Goal: Task Accomplishment & Management: Manage account settings

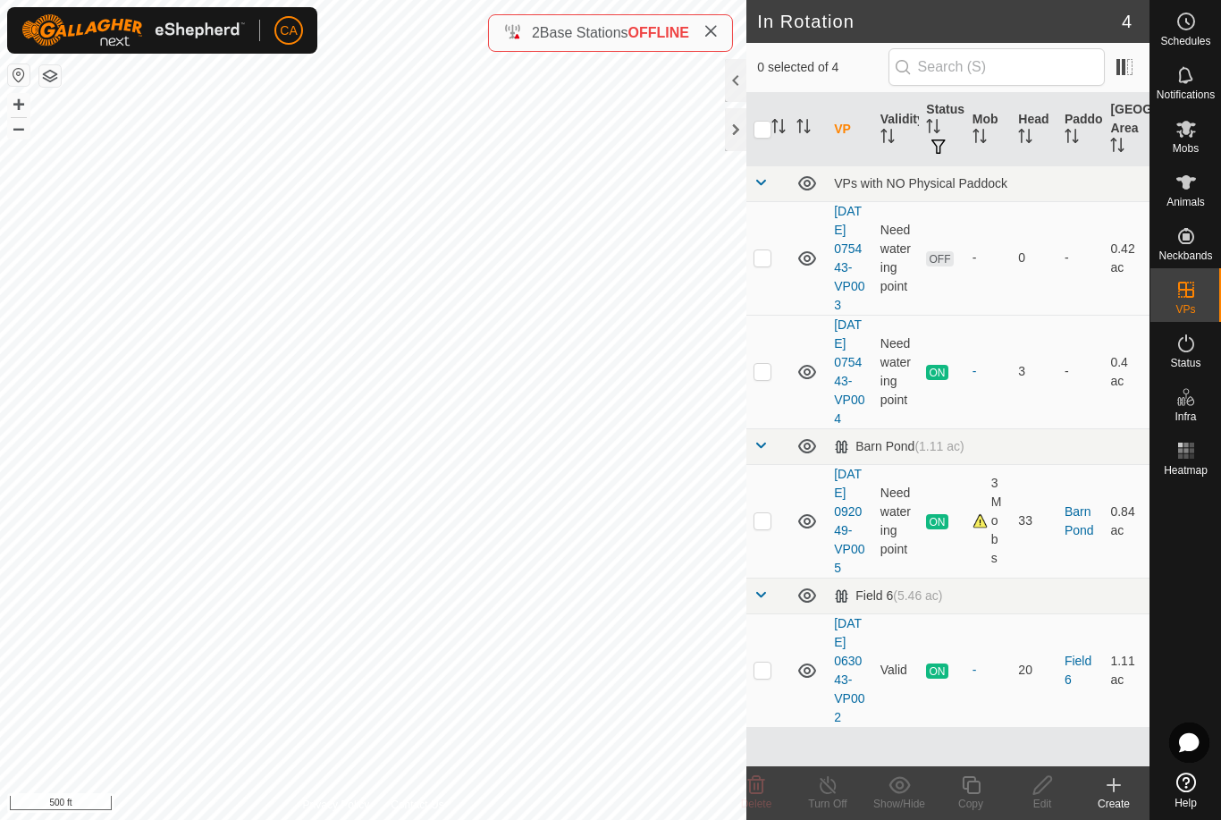
click at [733, 135] on div at bounding box center [735, 129] width 21 height 43
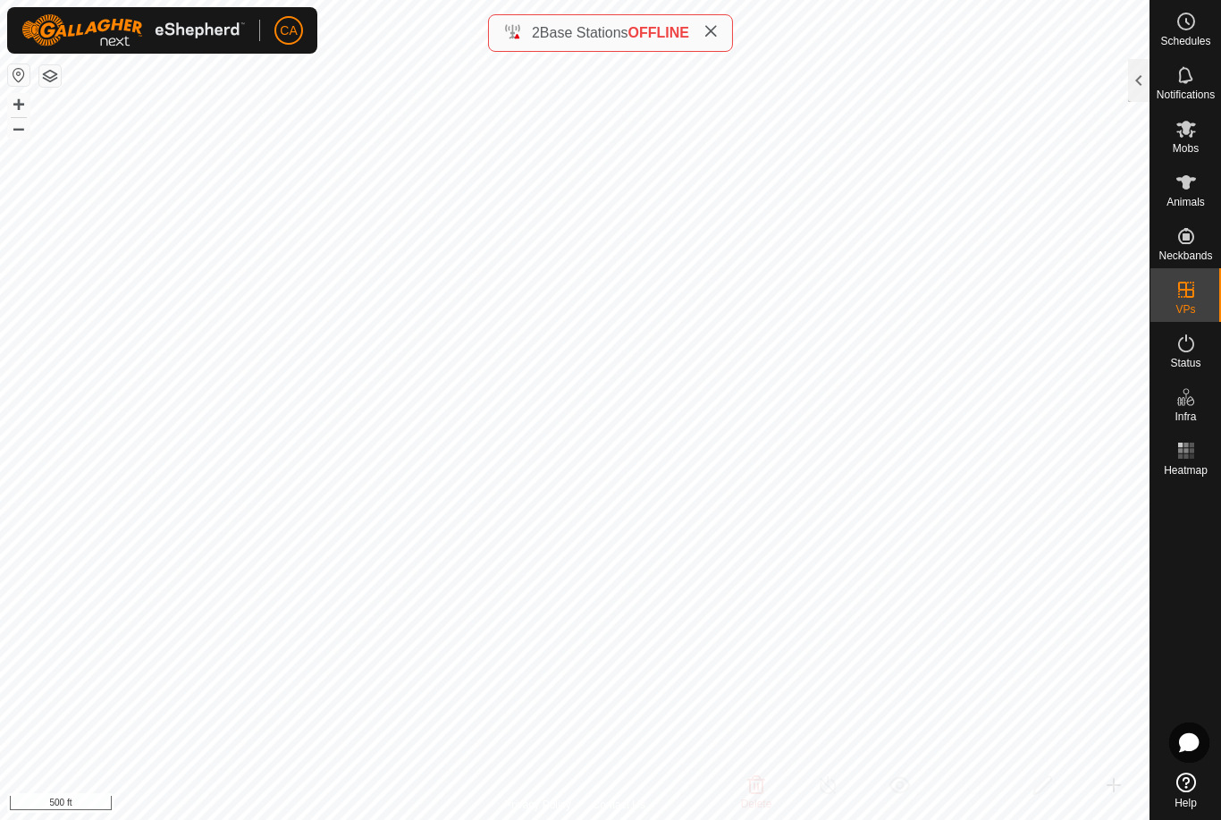
click at [55, 85] on button "button" at bounding box center [49, 75] width 21 height 21
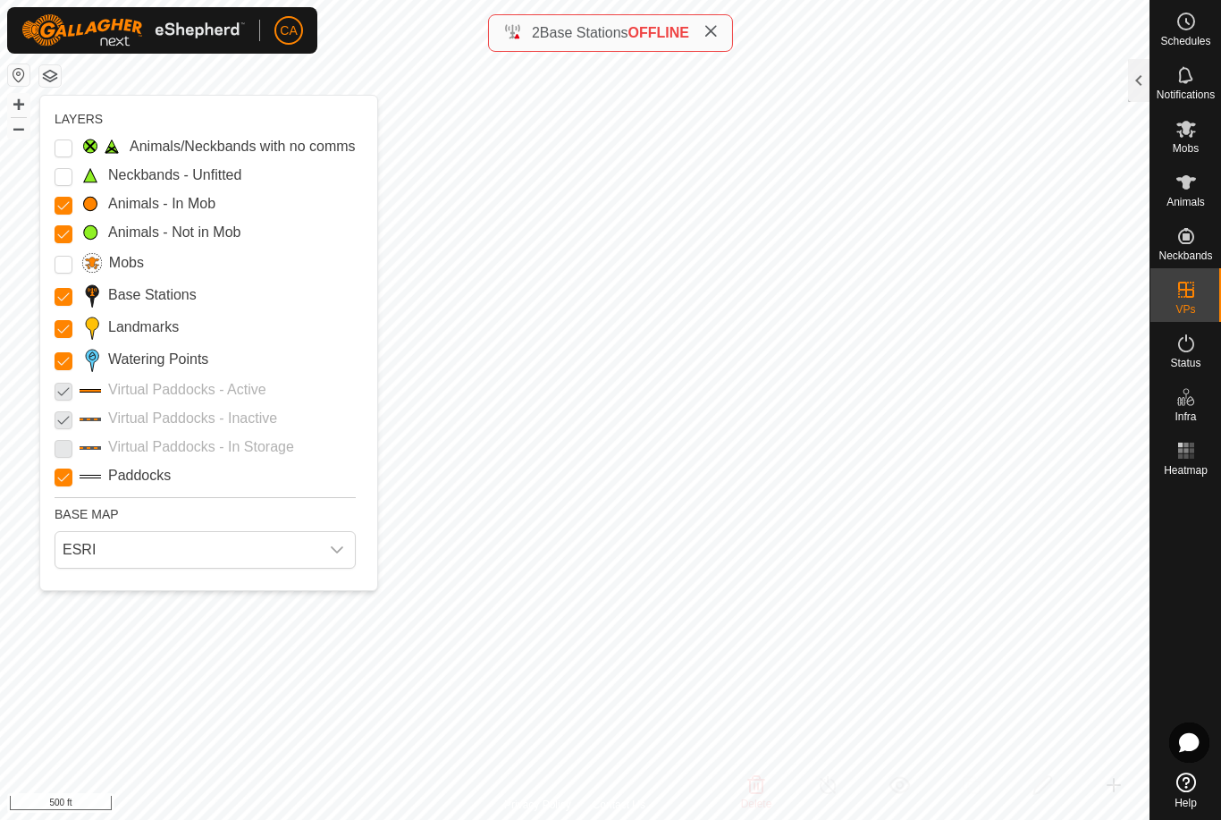
click at [62, 366] on Points "Watering Points" at bounding box center [64, 361] width 18 height 18
click at [51, 84] on button "button" at bounding box center [49, 75] width 21 height 21
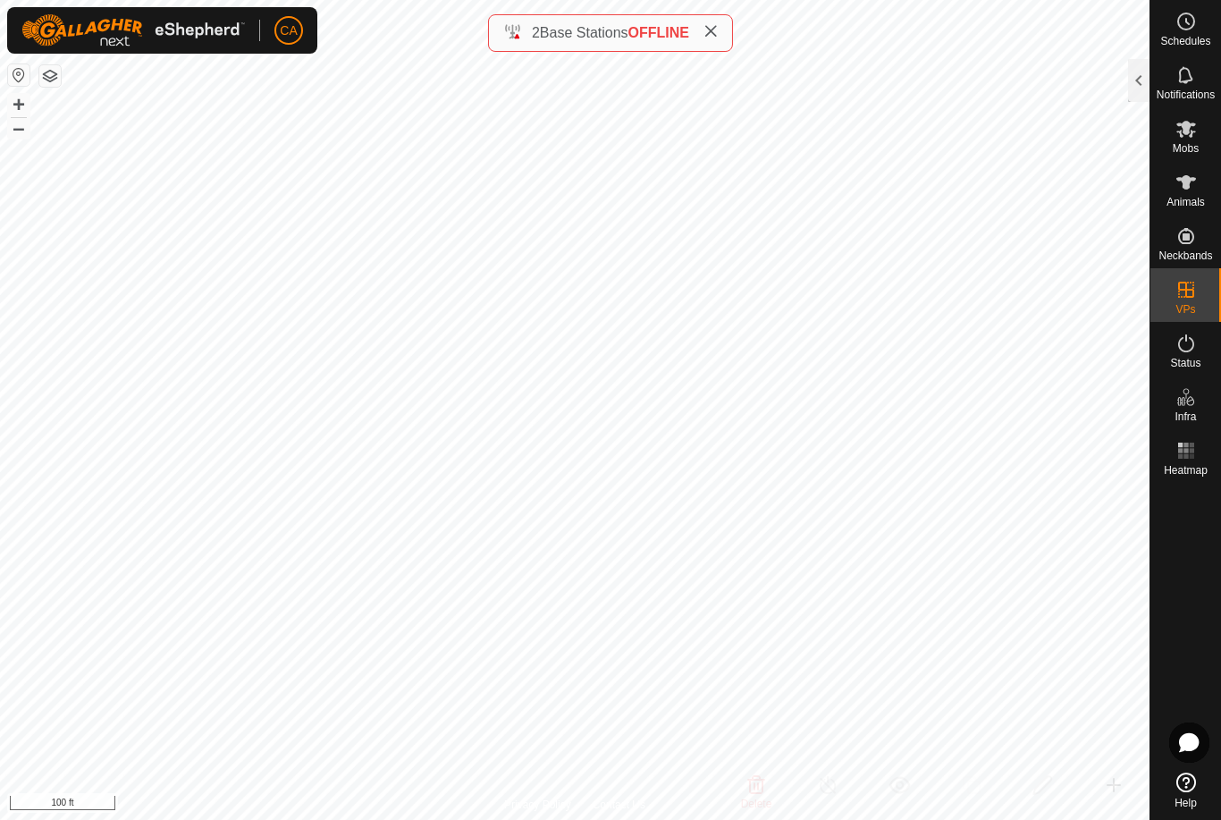
click at [1139, 72] on div at bounding box center [1138, 80] width 21 height 43
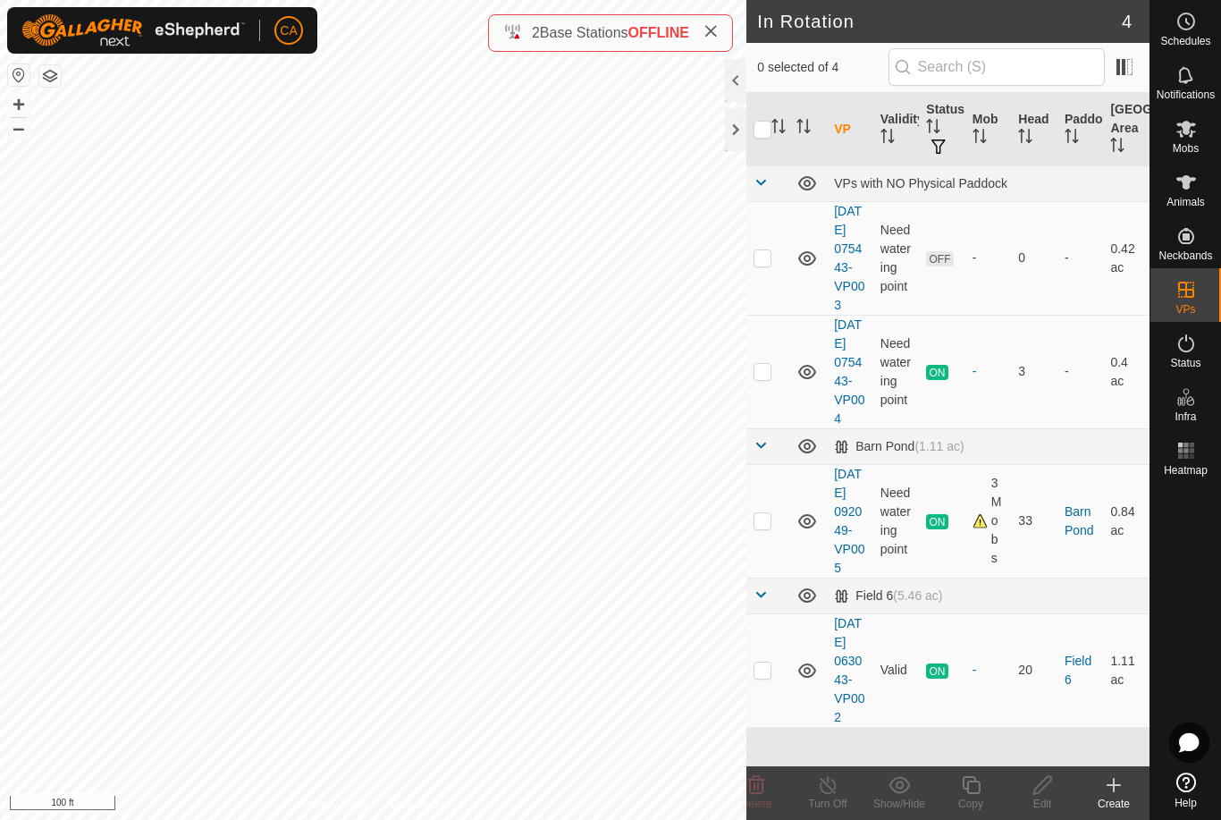
click at [774, 258] on td at bounding box center [767, 258] width 43 height 114
click at [759, 788] on icon at bounding box center [756, 785] width 17 height 18
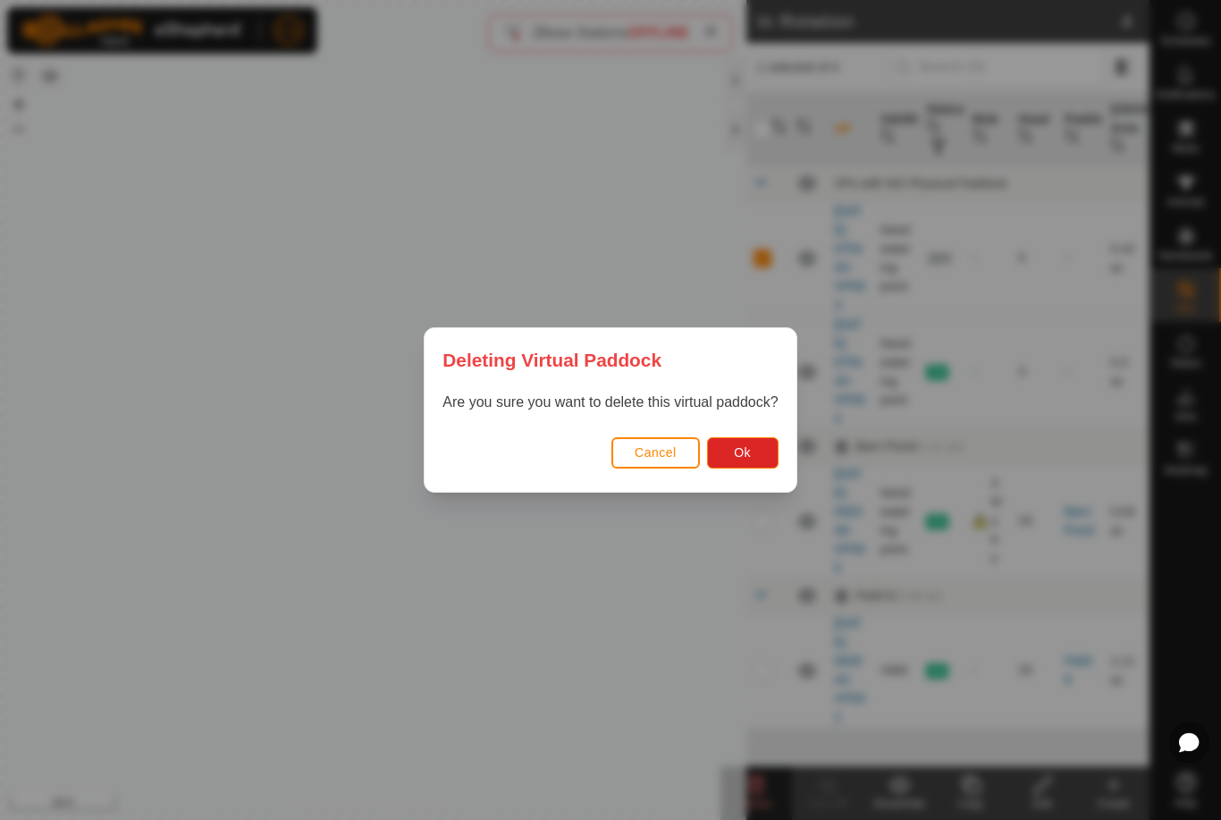
click at [753, 452] on button "Ok" at bounding box center [743, 452] width 72 height 31
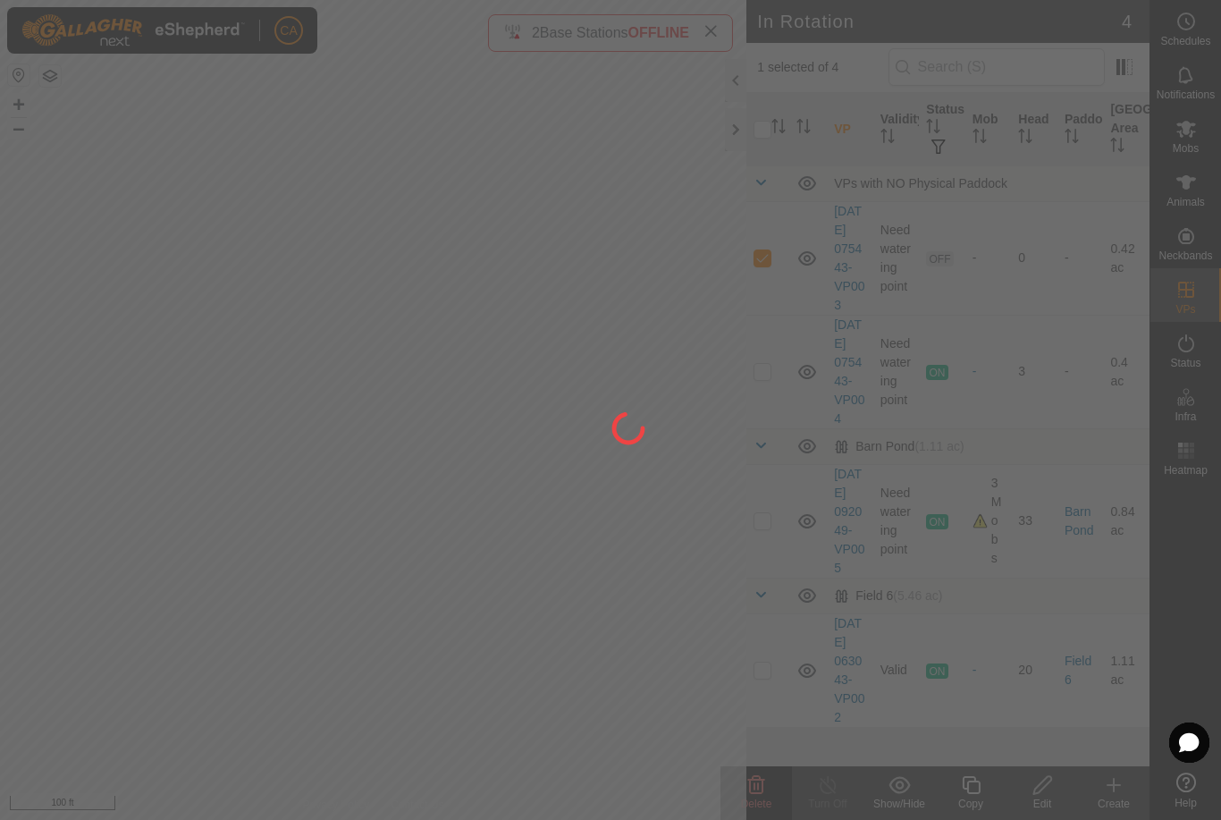
checkbox input "false"
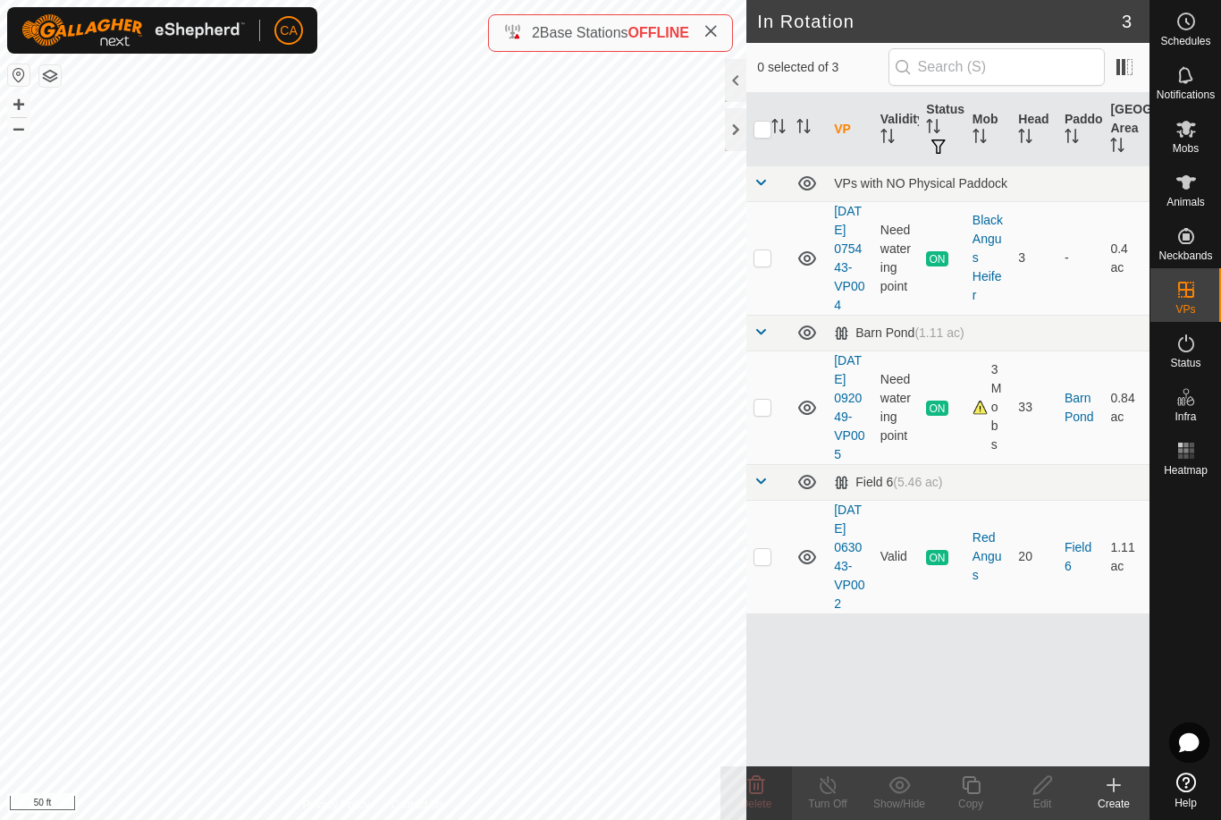
click at [780, 257] on td at bounding box center [767, 258] width 43 height 114
click at [761, 265] on p-checkbox at bounding box center [762, 257] width 18 height 14
checkbox input "false"
click at [761, 414] on p-checkbox at bounding box center [762, 407] width 18 height 14
checkbox input "true"
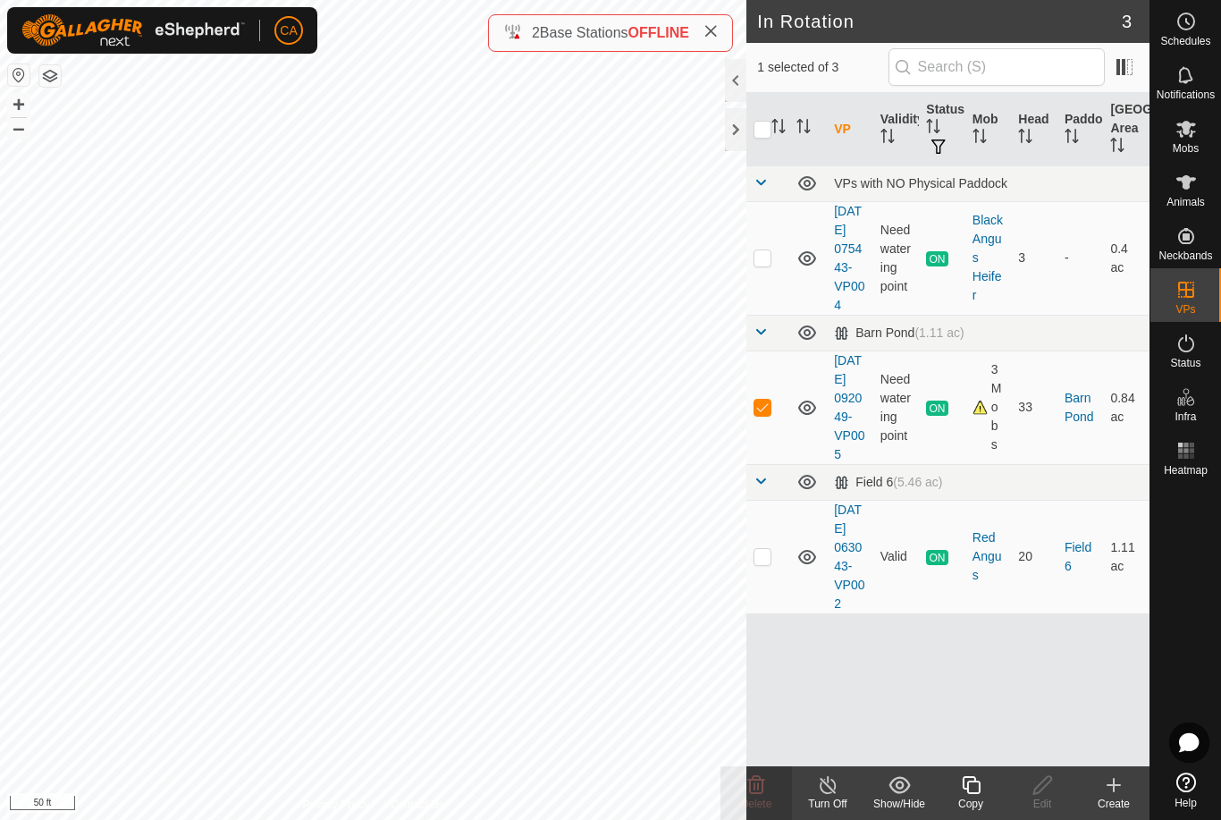
click at [983, 784] on copy-svg-icon at bounding box center [971, 784] width 72 height 21
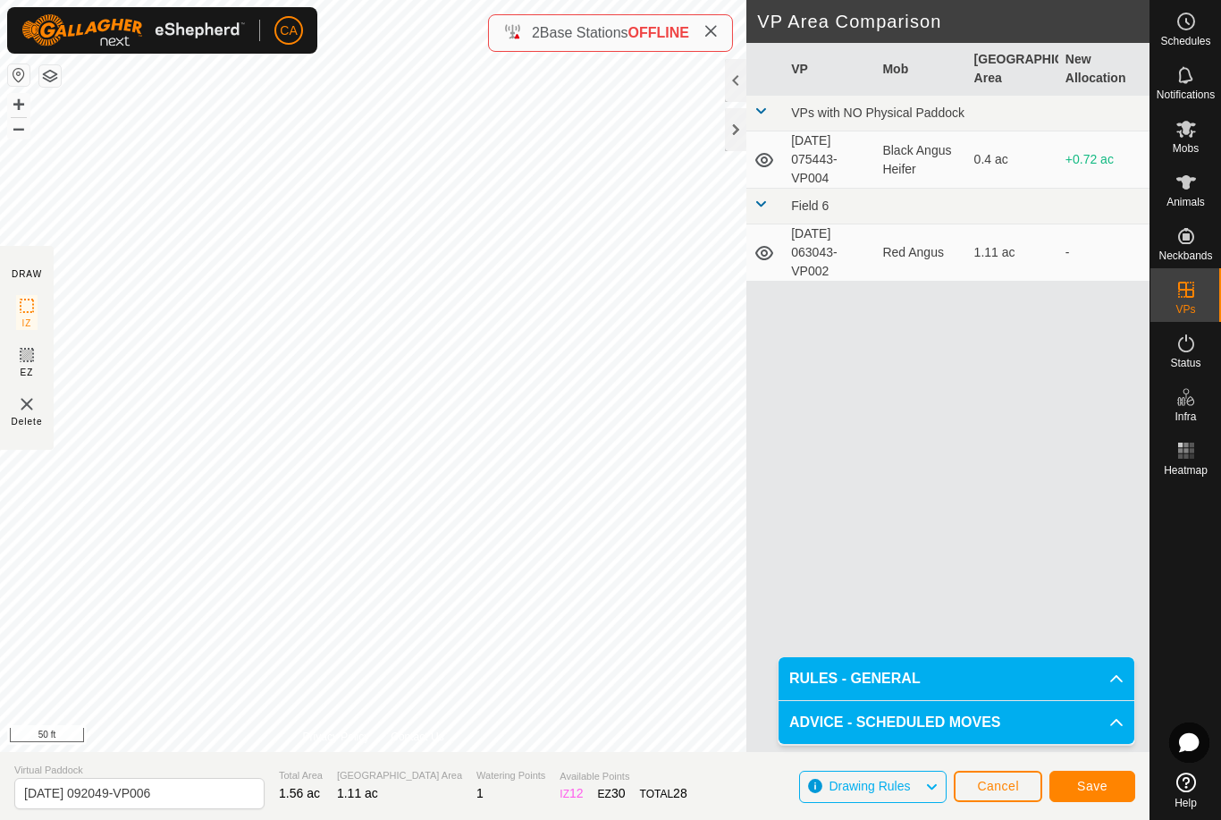
click at [1095, 784] on span "Save" at bounding box center [1092, 785] width 30 height 14
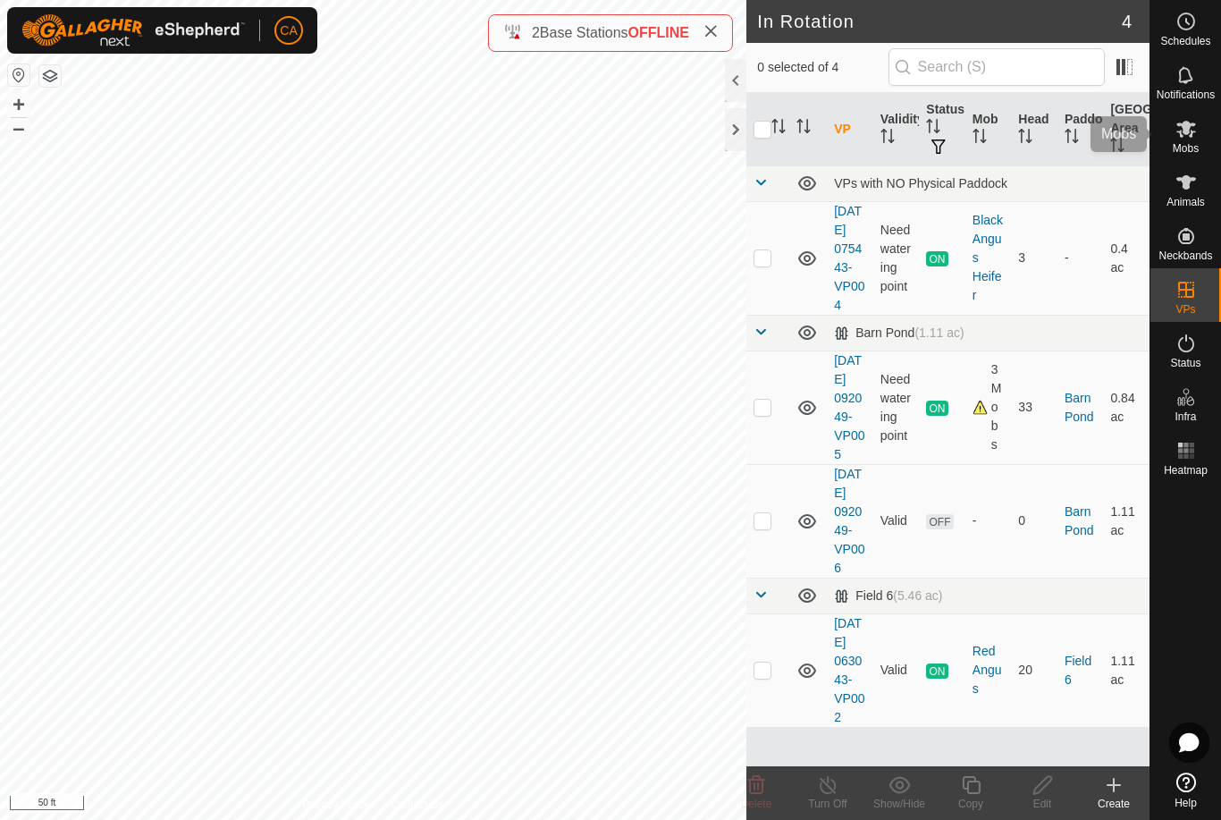
click at [1191, 138] on icon at bounding box center [1185, 128] width 21 height 21
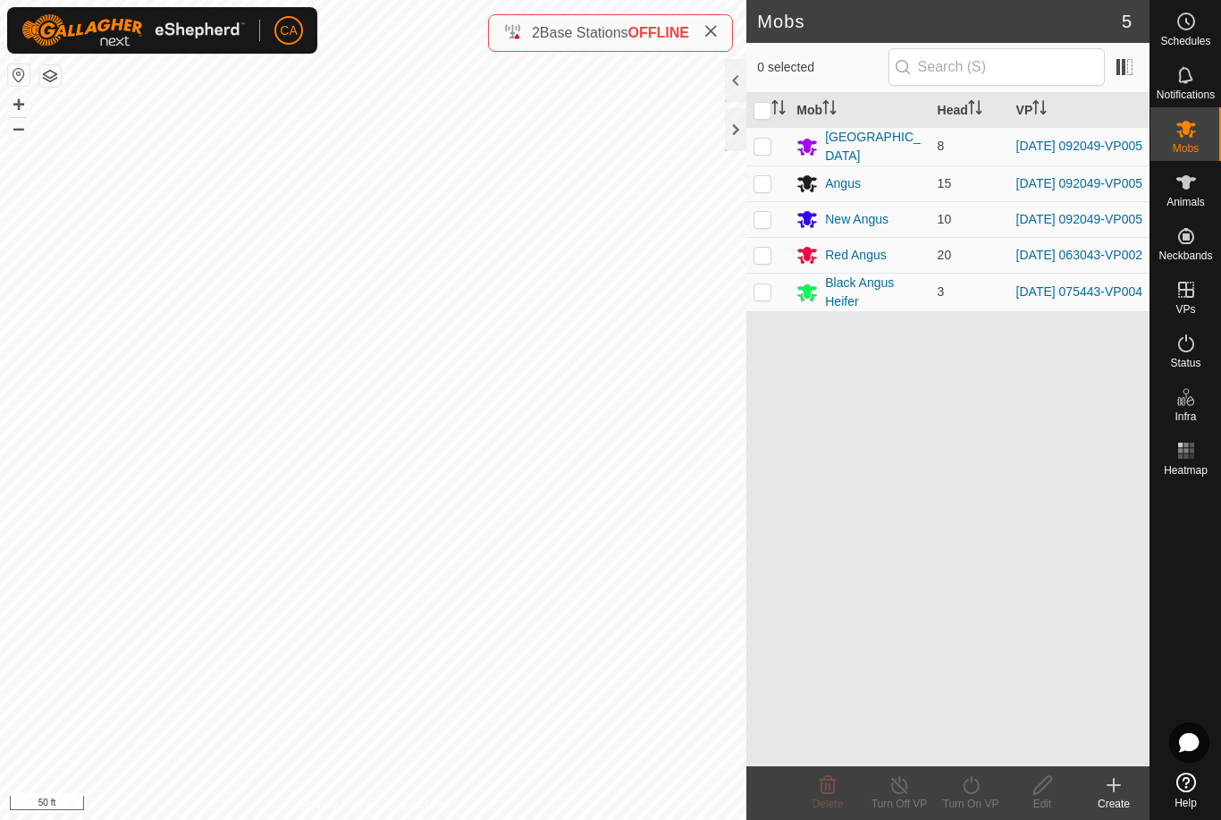
click at [766, 156] on td at bounding box center [767, 146] width 43 height 38
checkbox input "true"
click at [761, 189] on p-checkbox at bounding box center [762, 183] width 18 height 14
checkbox input "true"
click at [770, 226] on p-checkbox at bounding box center [762, 219] width 18 height 14
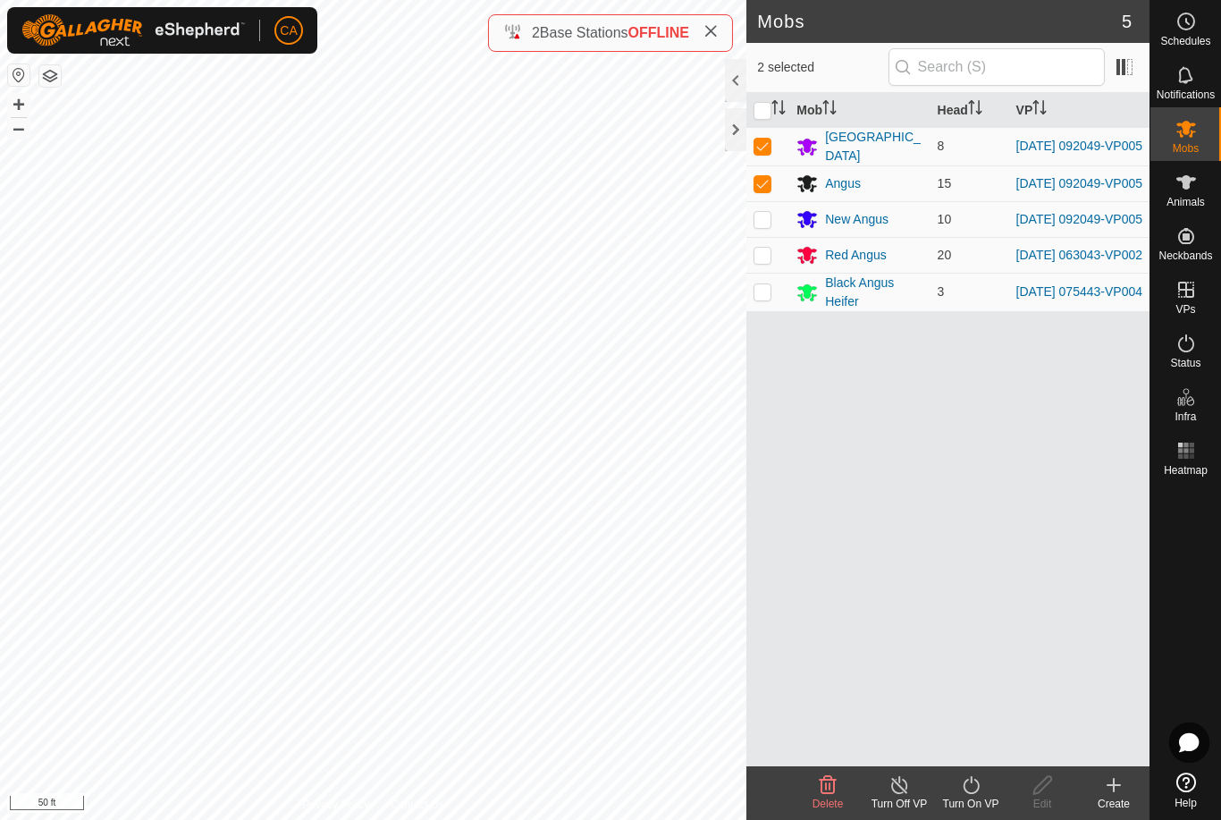
checkbox input "true"
click at [979, 805] on div "Turn On VP" at bounding box center [971, 803] width 72 height 16
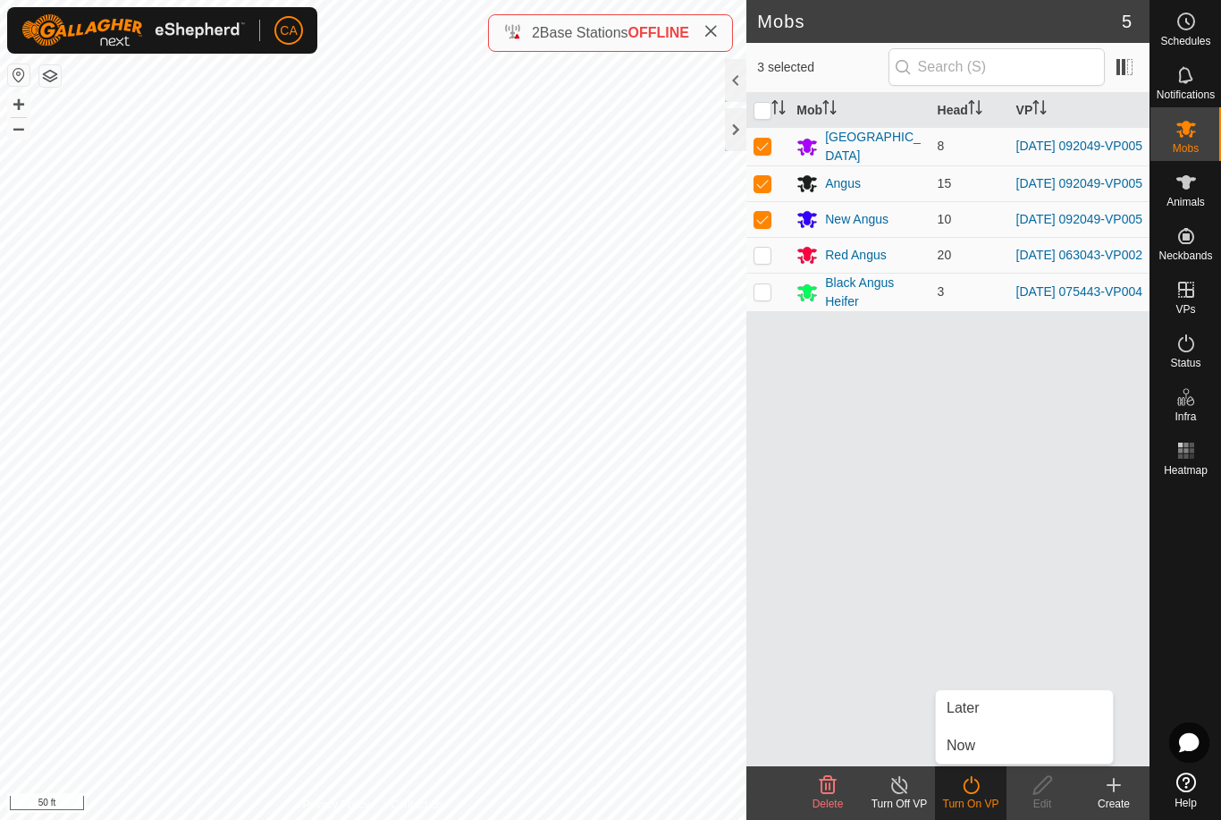
click at [974, 749] on span "Now" at bounding box center [961, 745] width 29 height 21
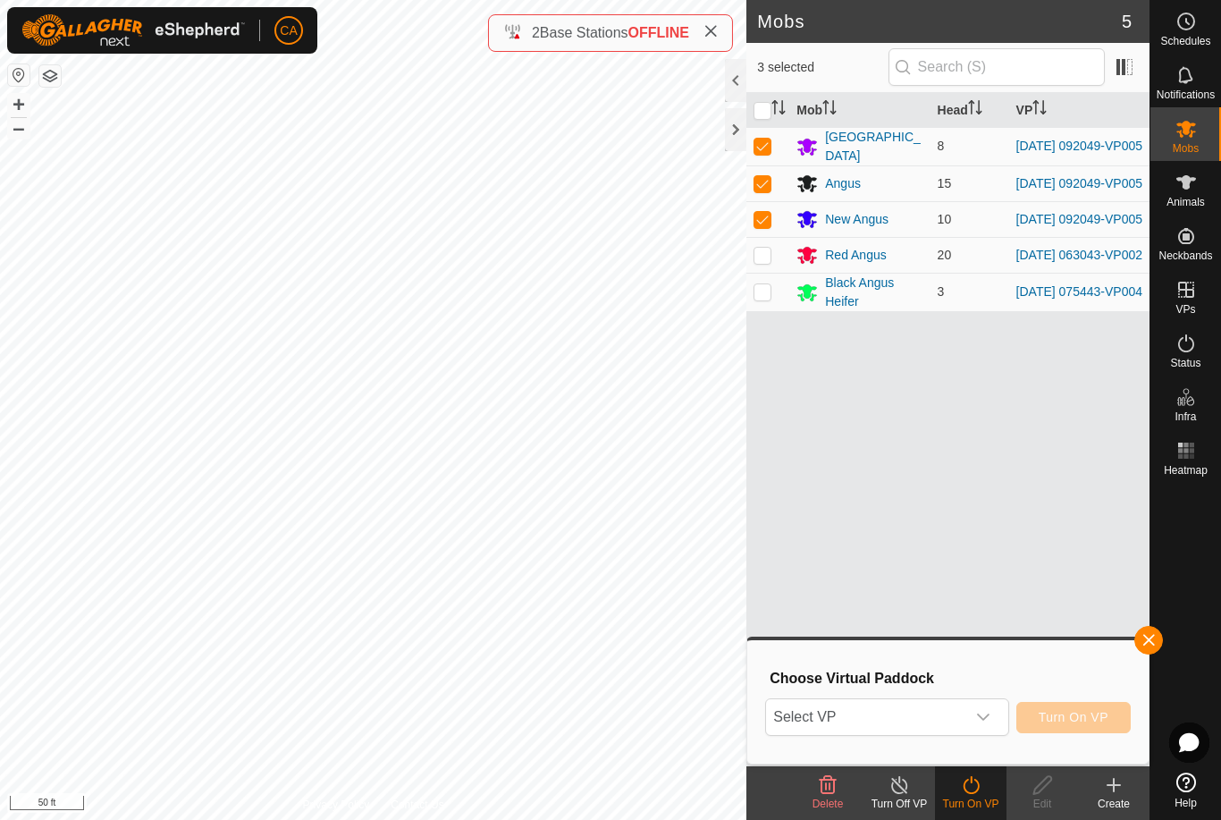
click at [930, 720] on span "Select VP" at bounding box center [865, 717] width 198 height 36
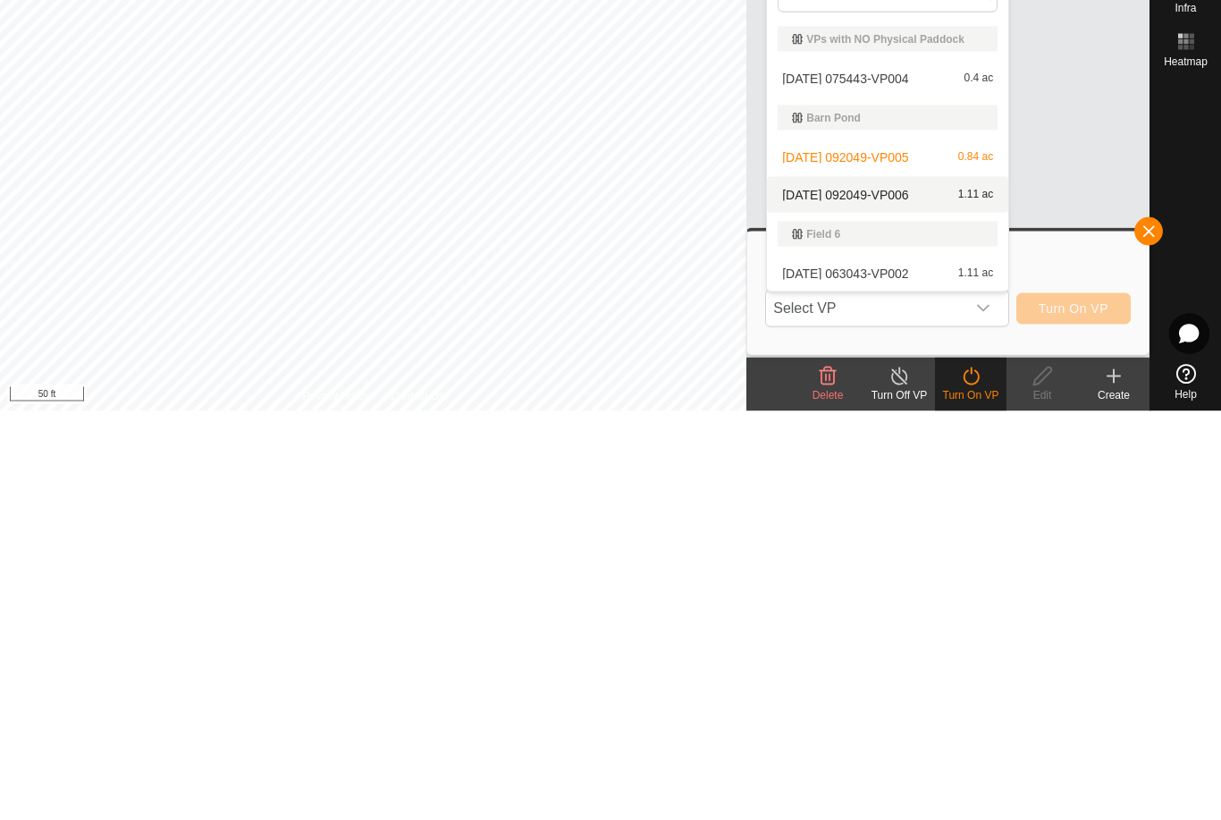
click at [908, 597] on span "[DATE] 092049-VP006" at bounding box center [845, 603] width 126 height 13
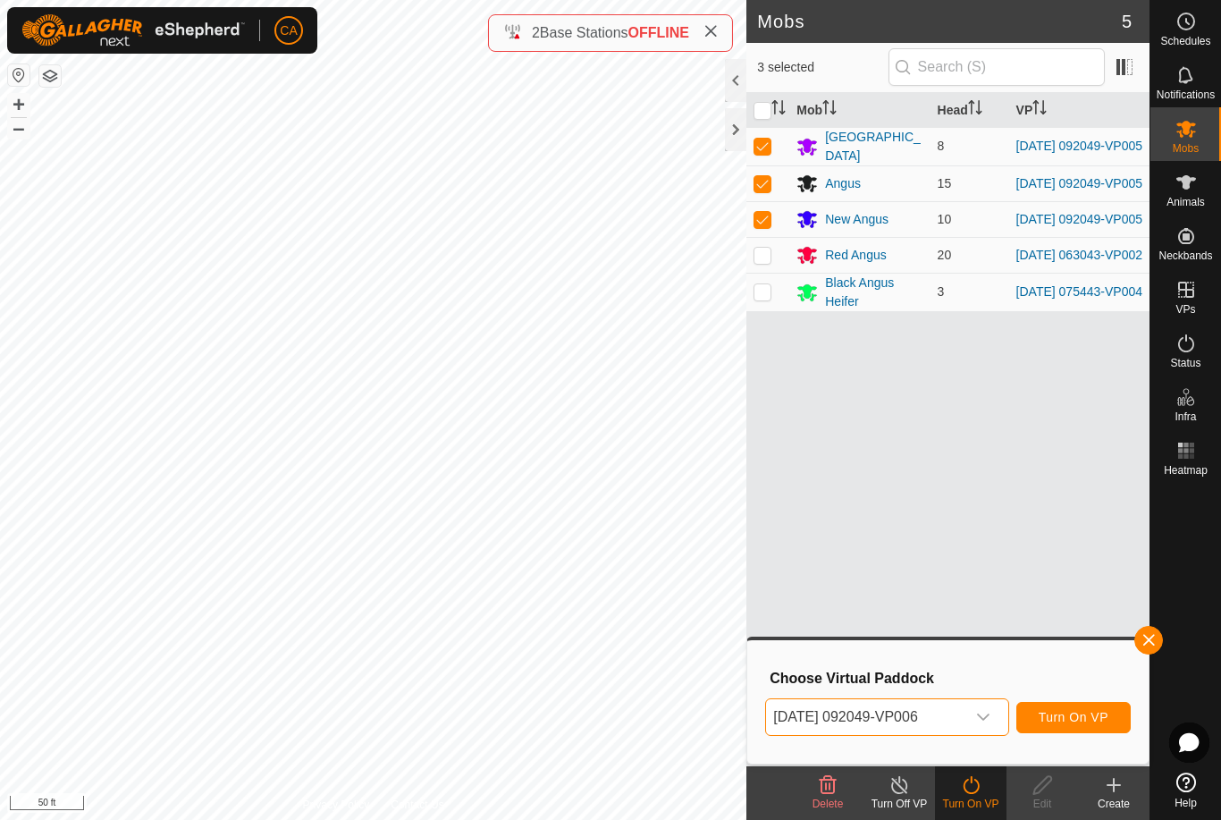
click at [1051, 715] on span "Turn On VP" at bounding box center [1074, 717] width 70 height 14
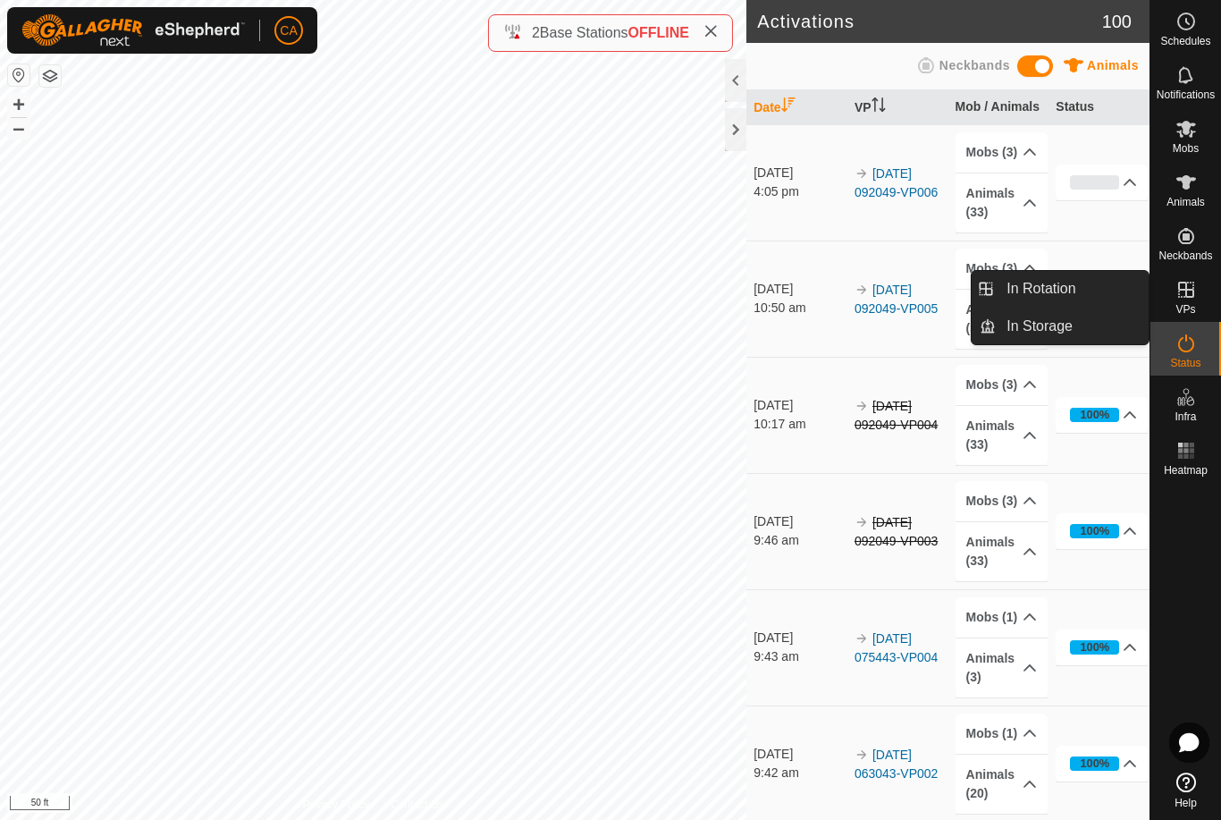
click at [1064, 279] on span "In Rotation" at bounding box center [1040, 288] width 69 height 21
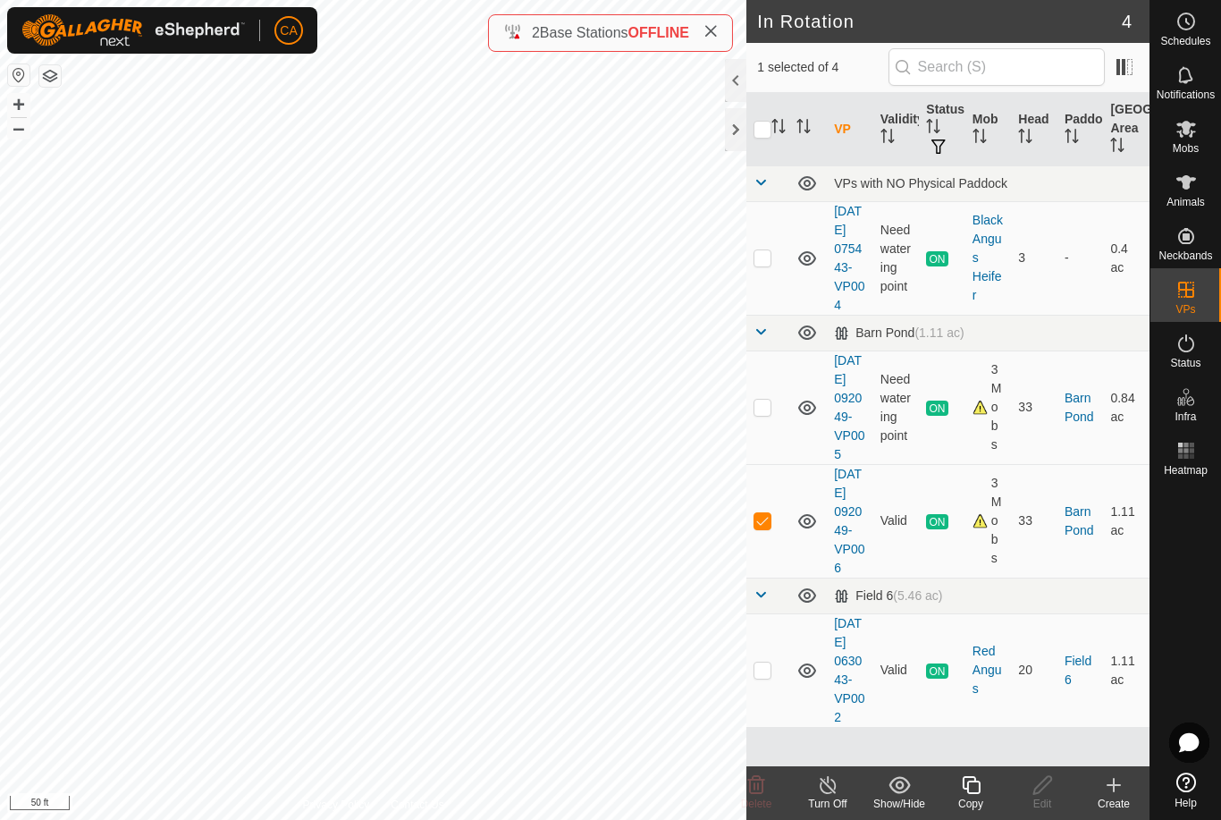
click at [767, 527] on p-checkbox at bounding box center [762, 520] width 18 height 14
checkbox input "false"
click at [764, 677] on p-checkbox at bounding box center [762, 669] width 18 height 14
checkbox input "true"
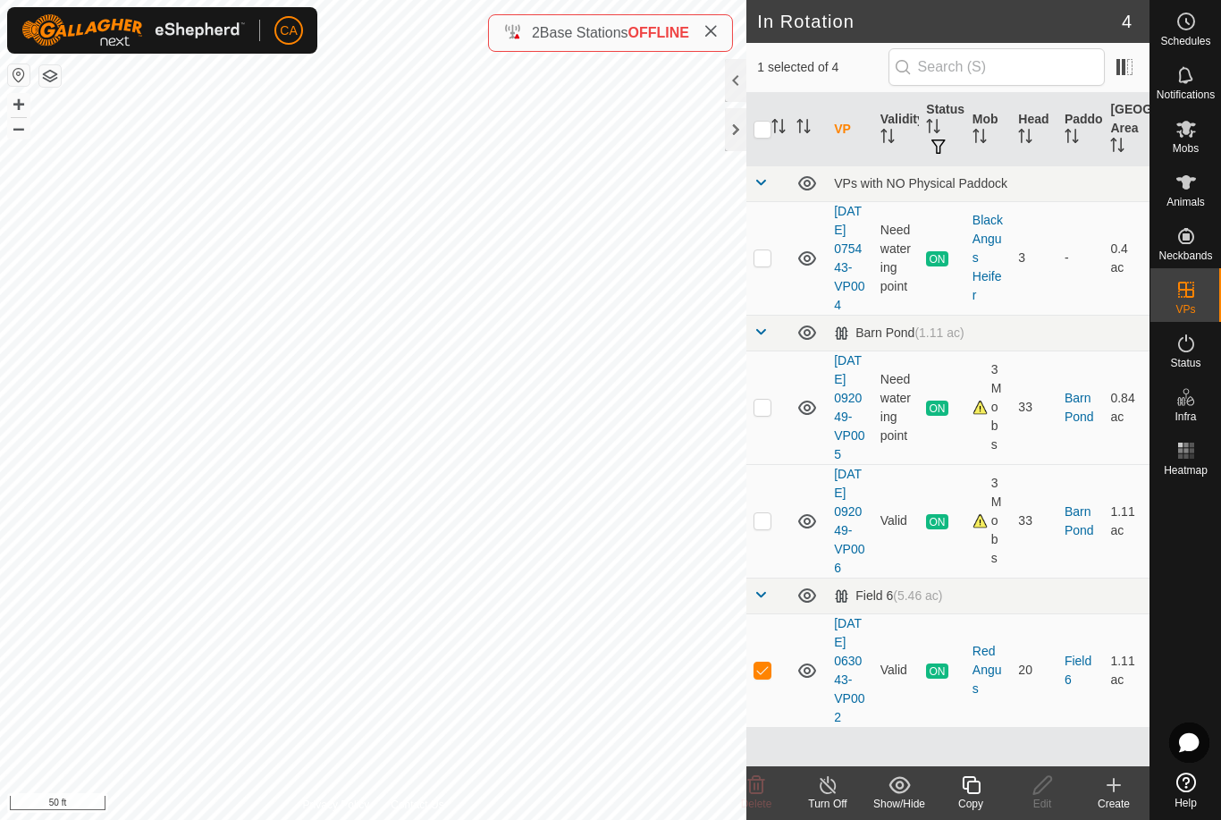
click at [968, 783] on icon at bounding box center [971, 785] width 18 height 18
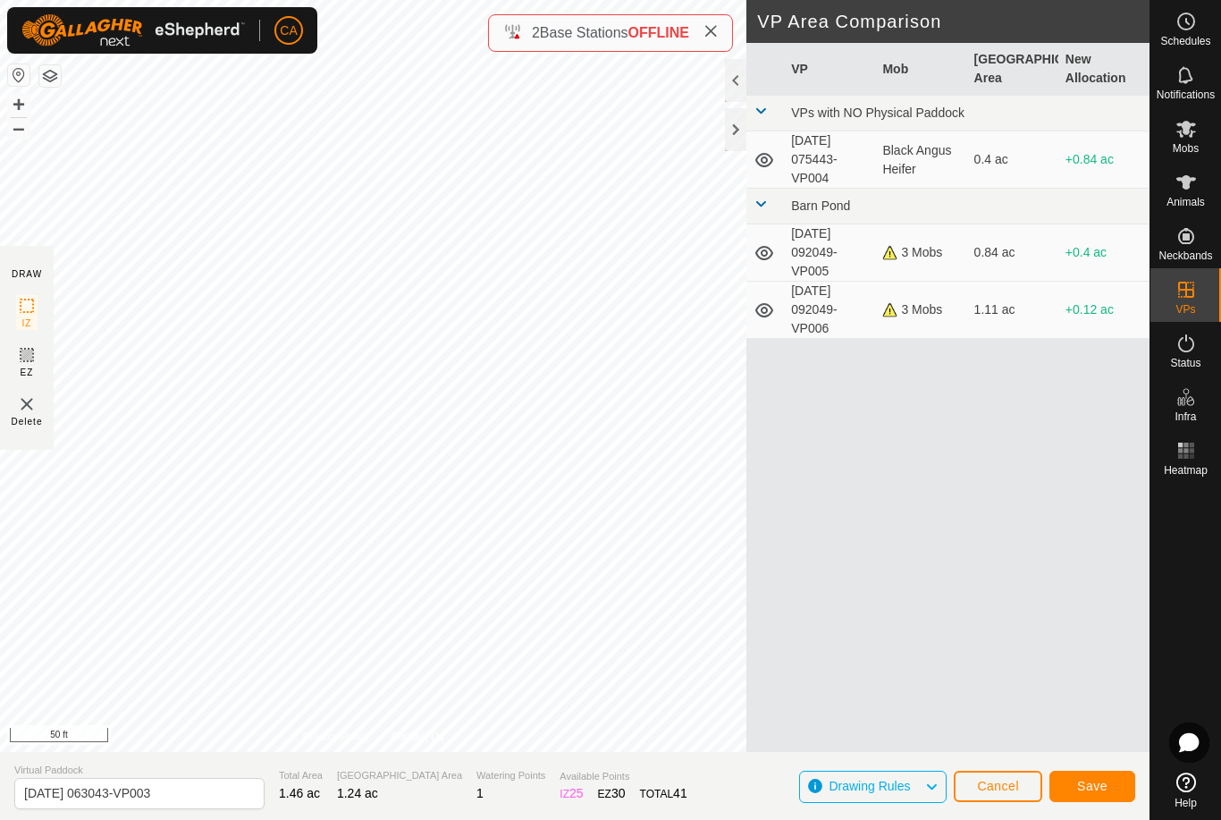
click at [1074, 785] on button "Save" at bounding box center [1092, 785] width 86 height 31
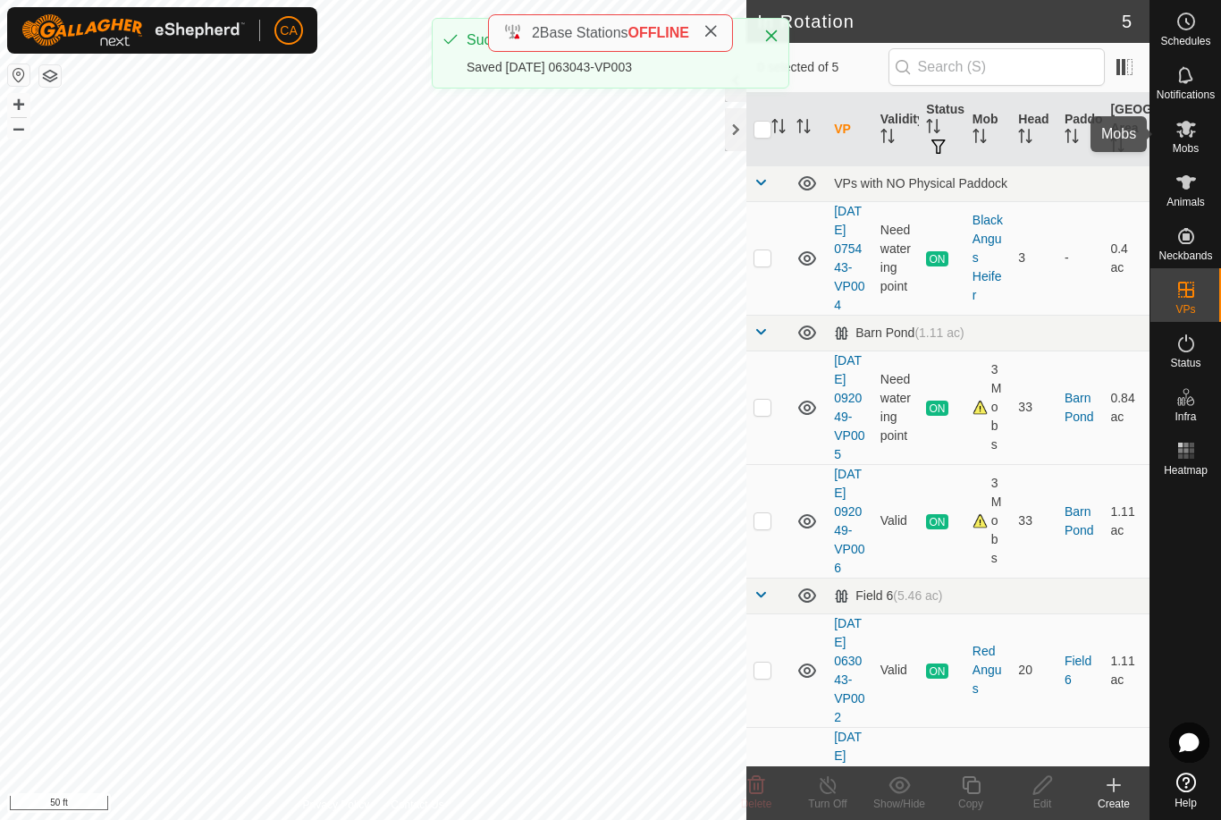
click at [1197, 131] on es-mob-svg-icon at bounding box center [1186, 128] width 32 height 29
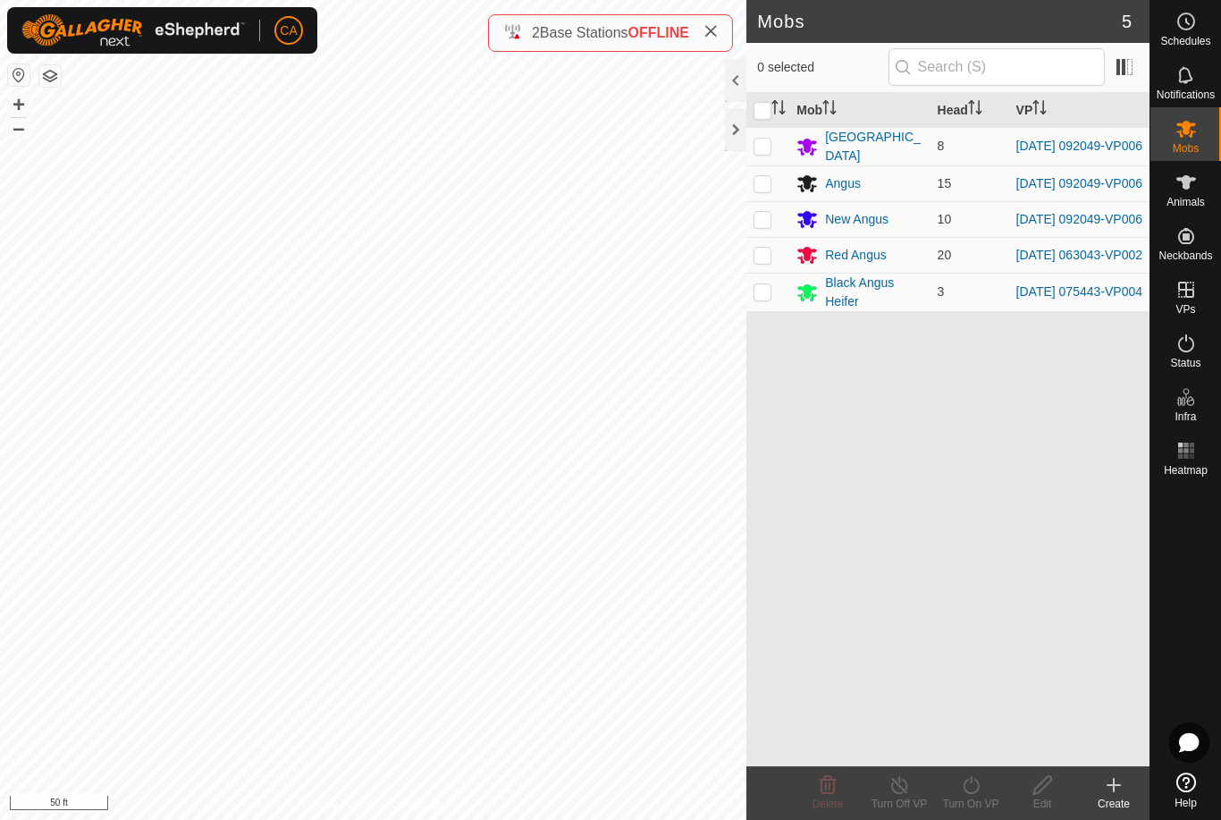
click at [764, 259] on p-checkbox at bounding box center [762, 255] width 18 height 14
checkbox input "true"
click at [1039, 788] on icon at bounding box center [1042, 784] width 22 height 21
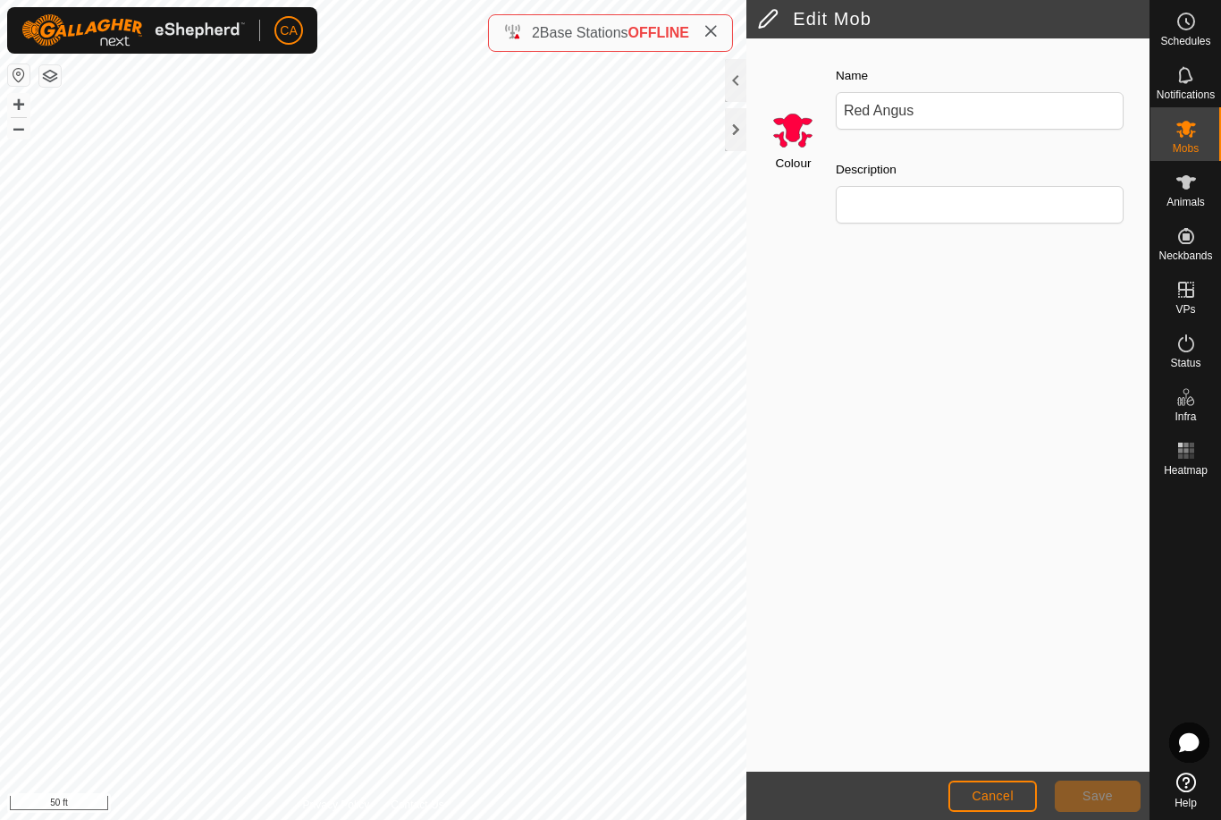
click at [984, 790] on span "Cancel" at bounding box center [993, 795] width 42 height 14
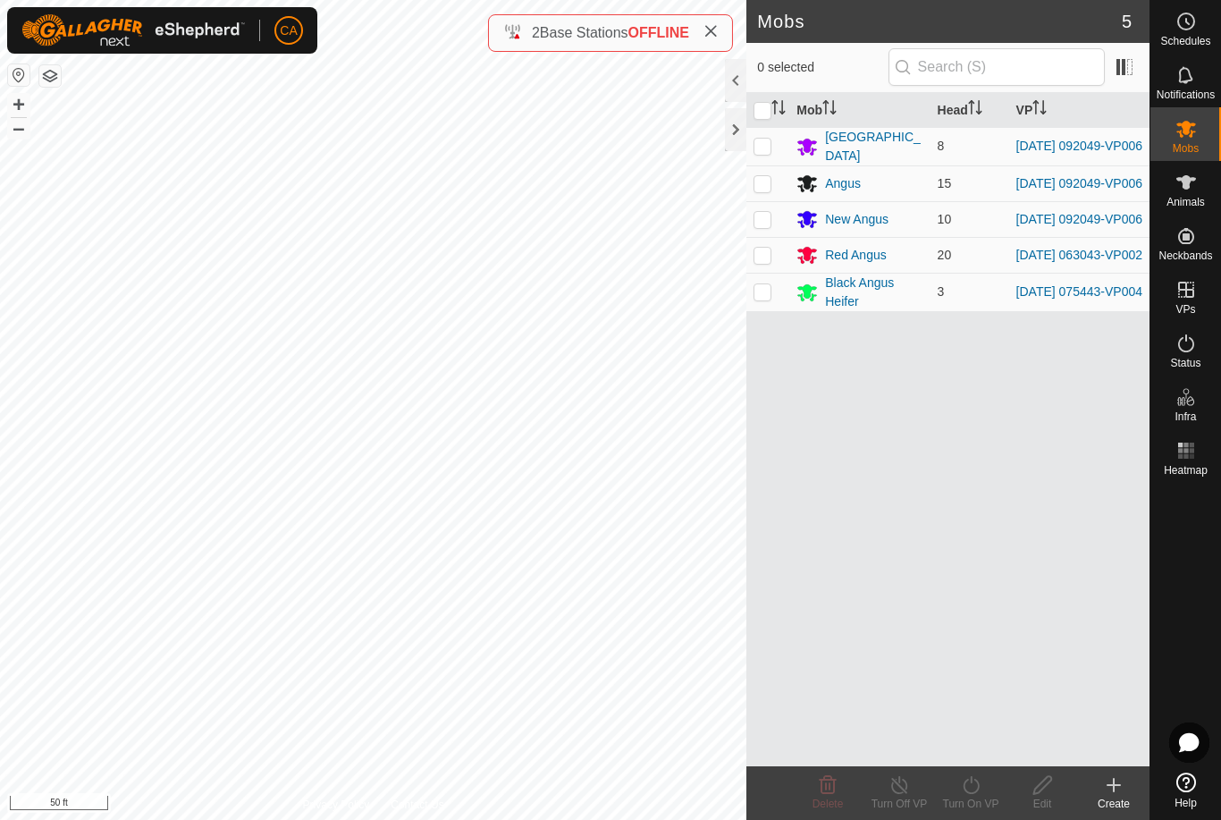
click at [763, 270] on td at bounding box center [767, 255] width 43 height 36
checkbox input "true"
click at [969, 788] on icon at bounding box center [971, 784] width 22 height 21
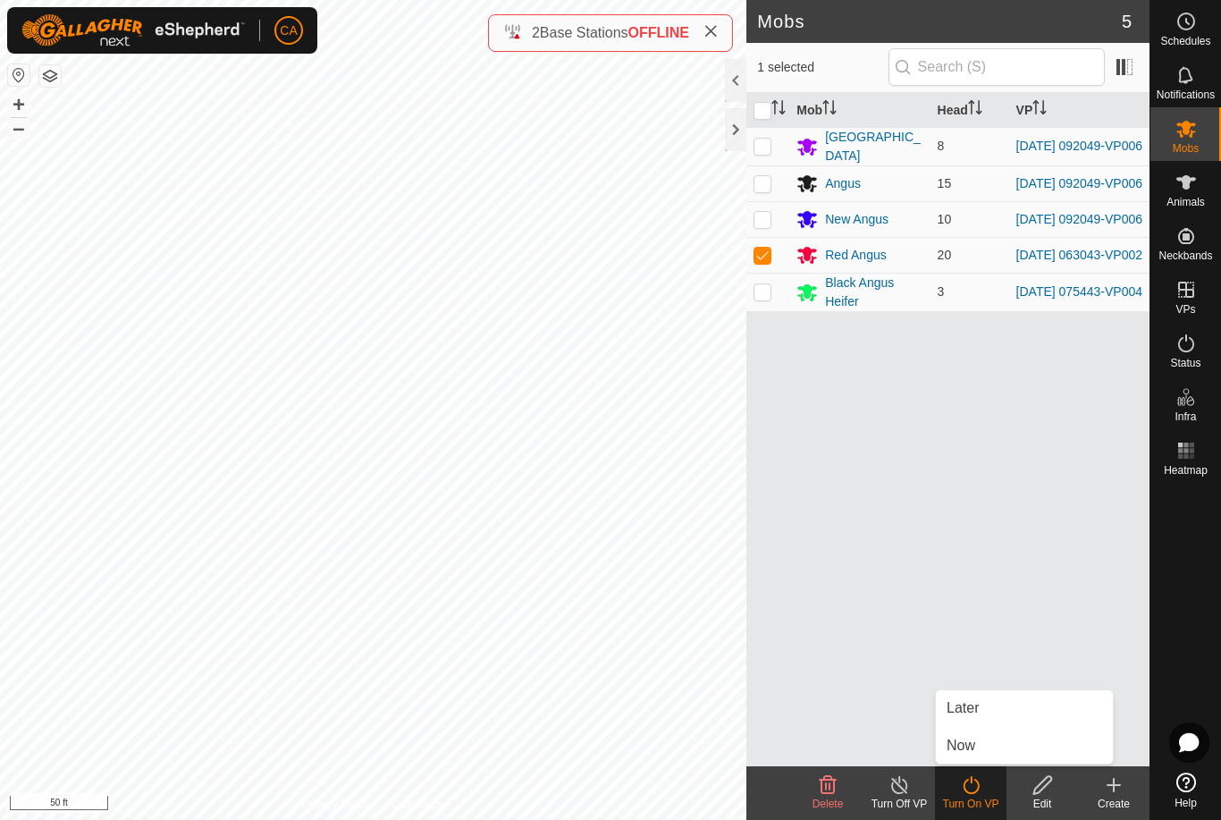
click at [973, 739] on span "Now" at bounding box center [961, 745] width 29 height 21
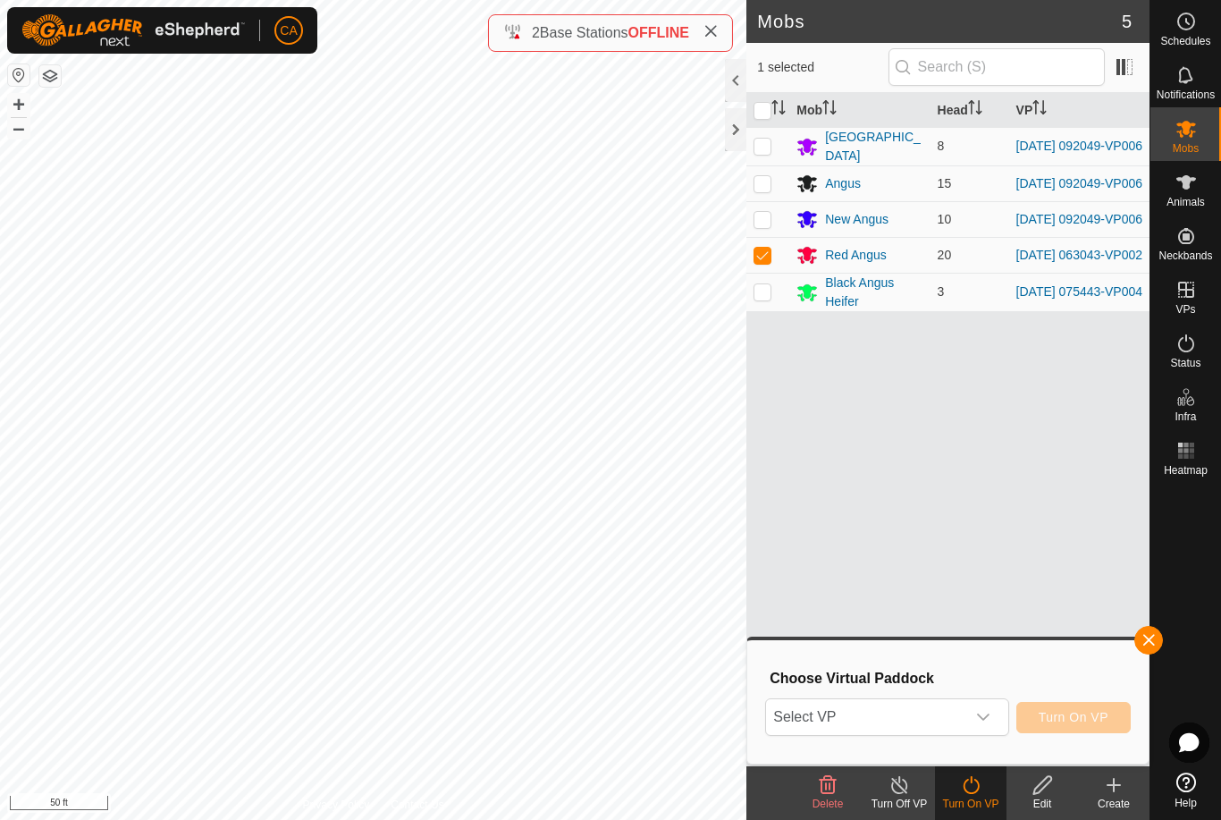
click at [932, 710] on span "Select VP" at bounding box center [865, 717] width 198 height 36
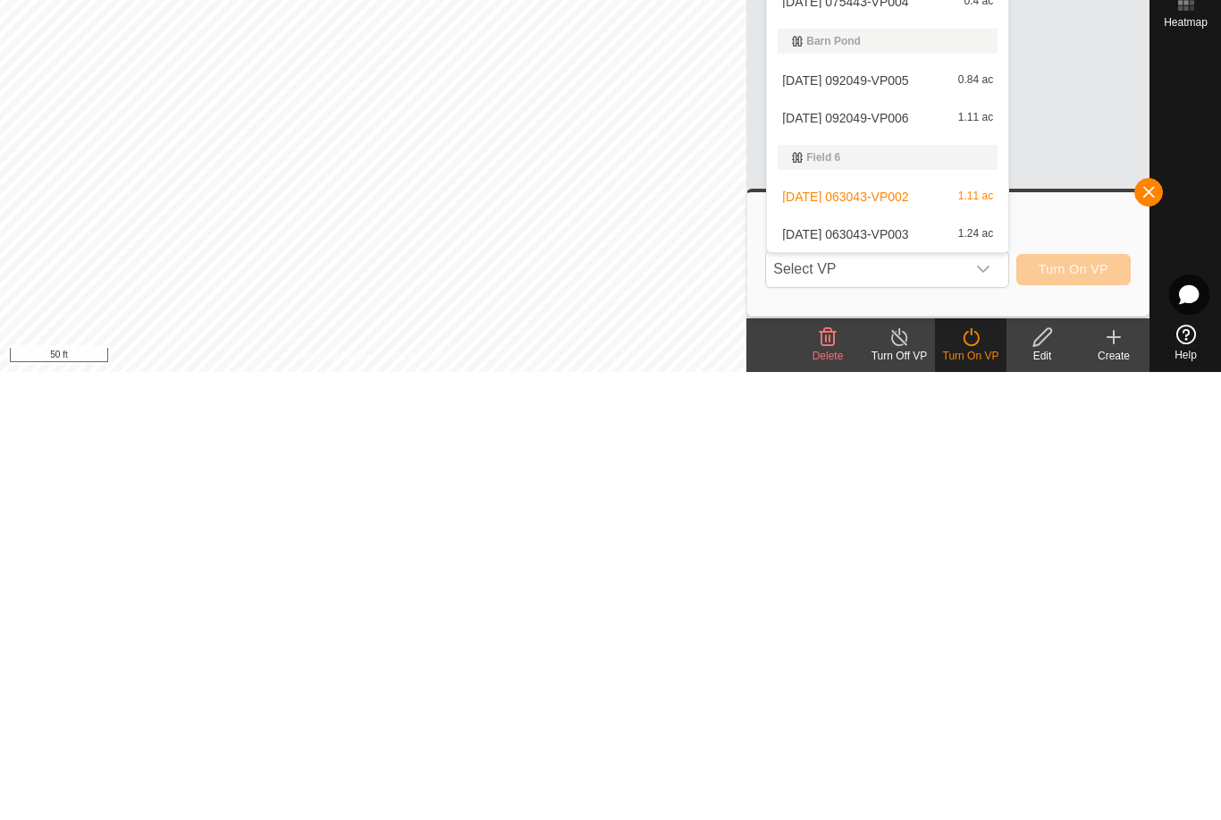
click at [907, 676] on span "[DATE] 063043-VP003" at bounding box center [845, 682] width 126 height 13
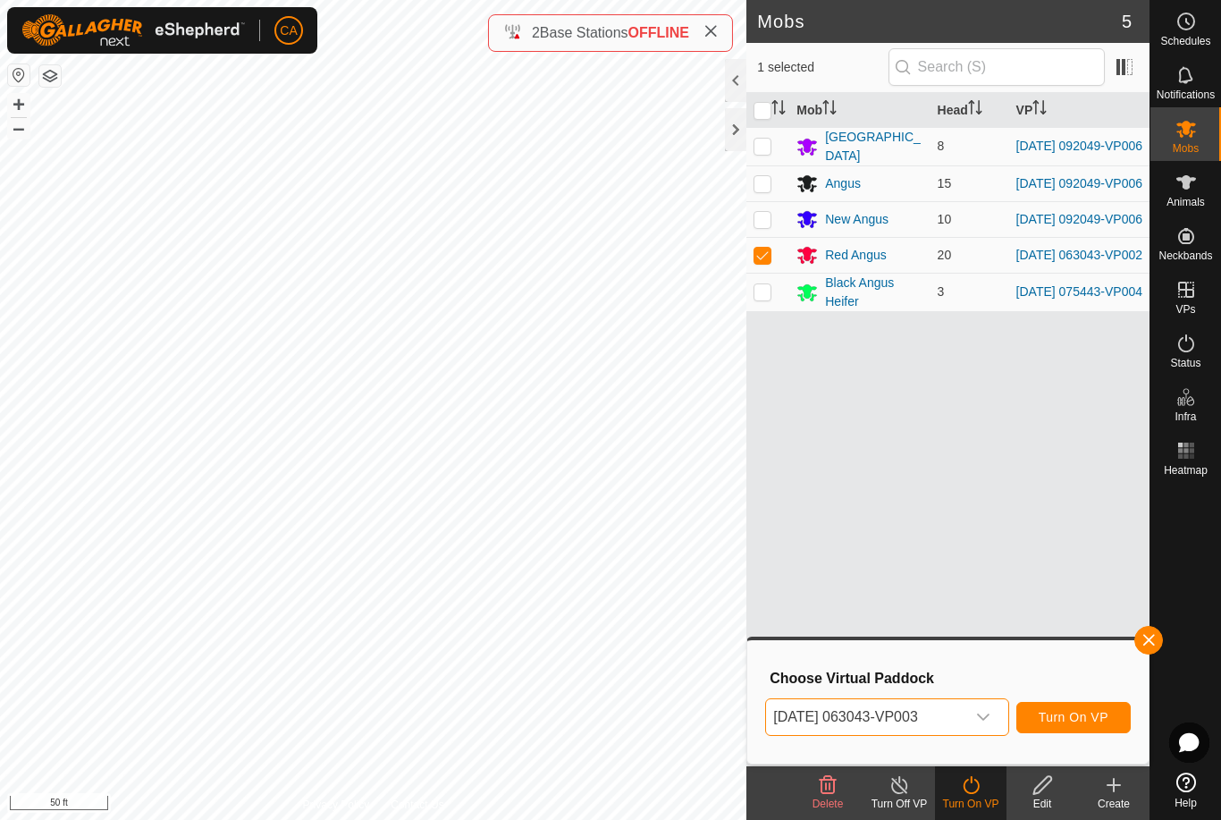
click at [1075, 724] on span "Turn On VP" at bounding box center [1074, 717] width 70 height 14
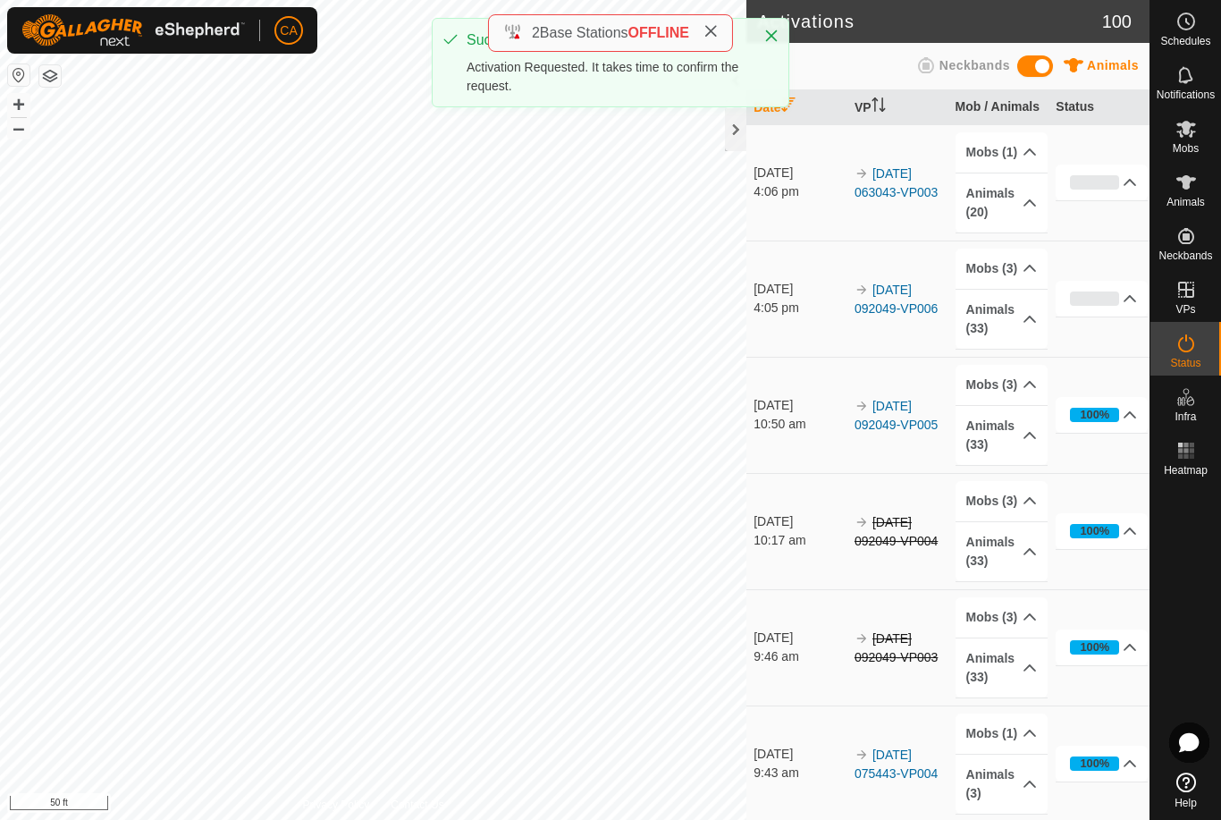
click at [711, 40] on span at bounding box center [710, 32] width 14 height 21
